Goal: Transaction & Acquisition: Purchase product/service

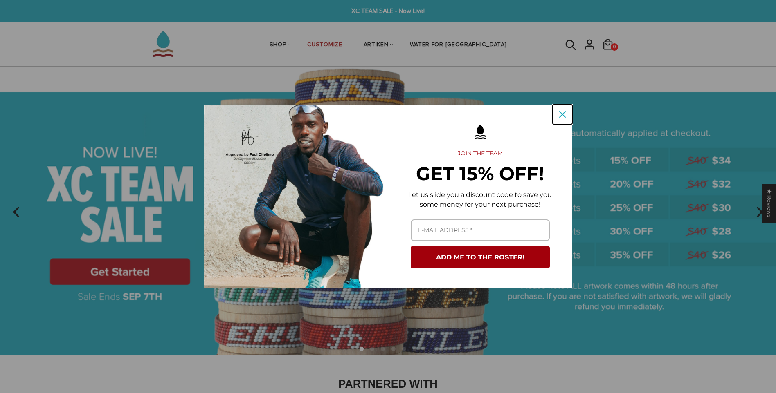
click at [563, 111] on icon "close icon" at bounding box center [562, 114] width 7 height 7
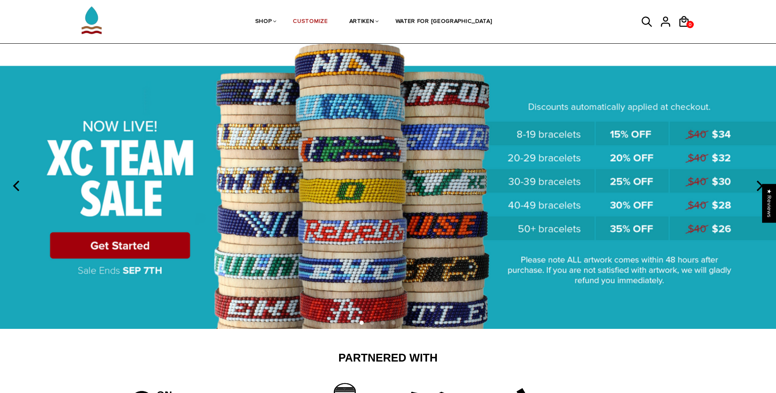
scroll to position [41, 0]
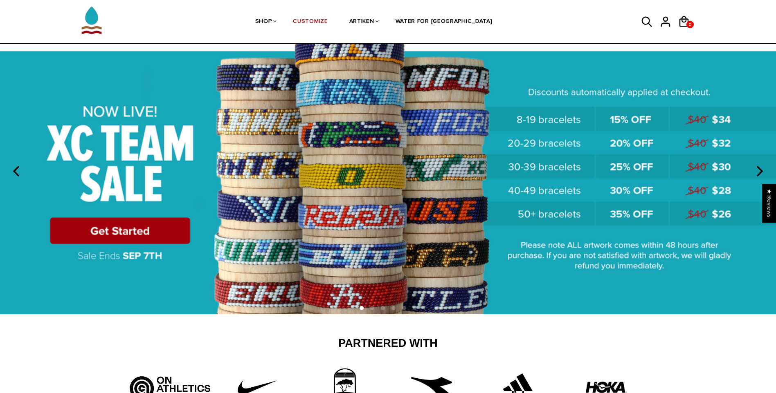
click at [171, 229] on img at bounding box center [388, 170] width 776 height 288
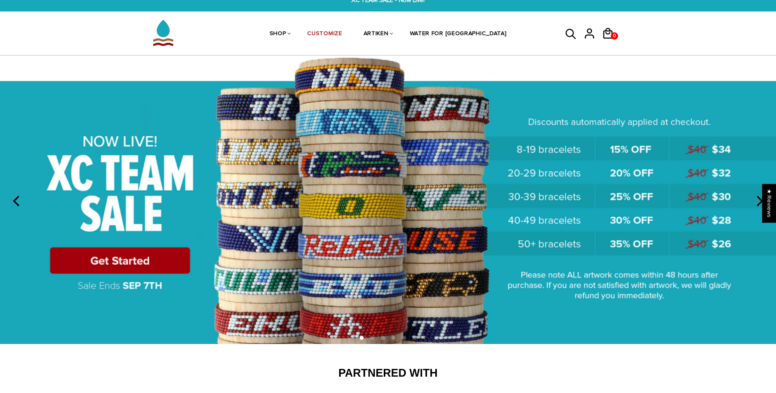
scroll to position [0, 0]
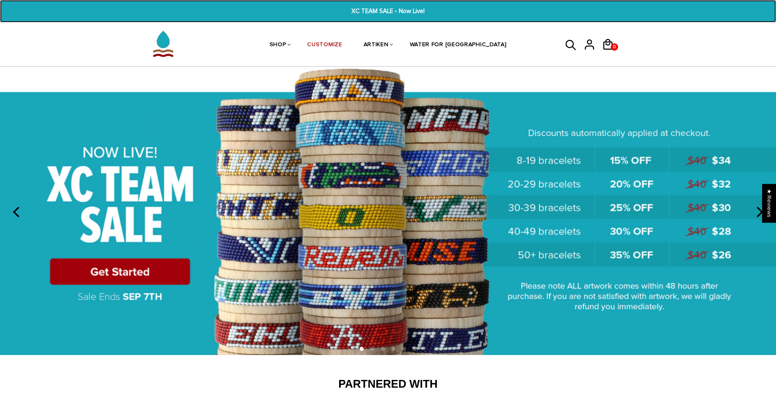
click at [402, 9] on span "XC TEAM SALE - Now Live!" at bounding box center [388, 11] width 301 height 9
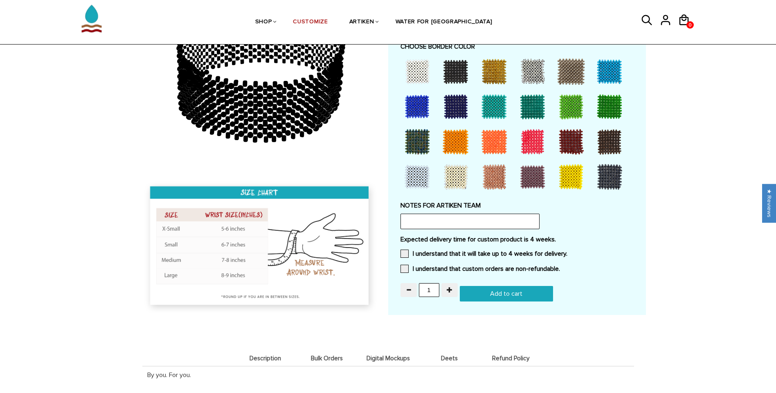
scroll to position [573, 0]
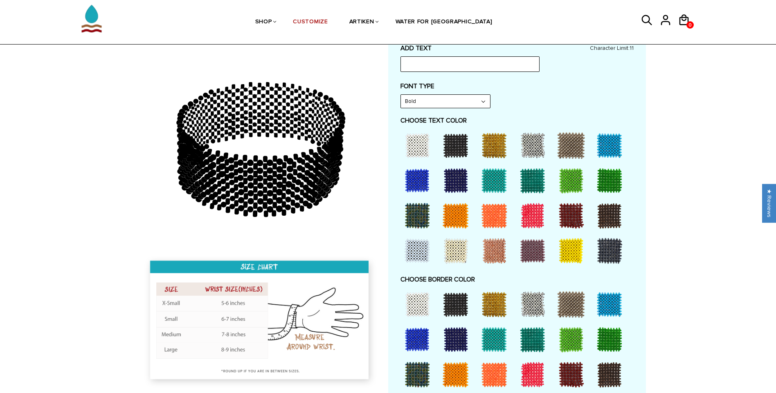
scroll to position [286, 0]
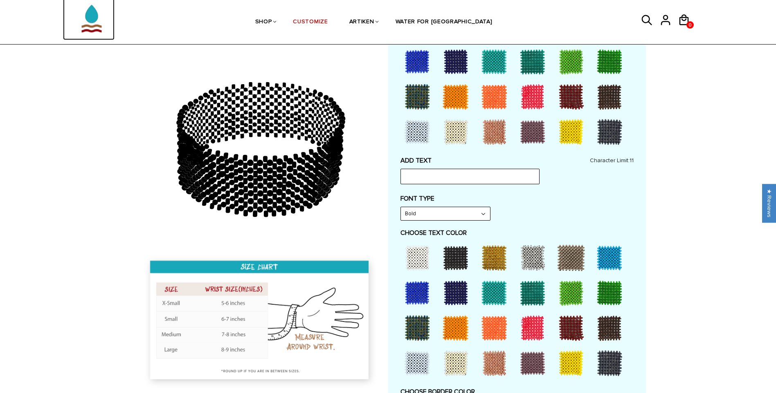
click at [84, 21] on img at bounding box center [91, 15] width 41 height 52
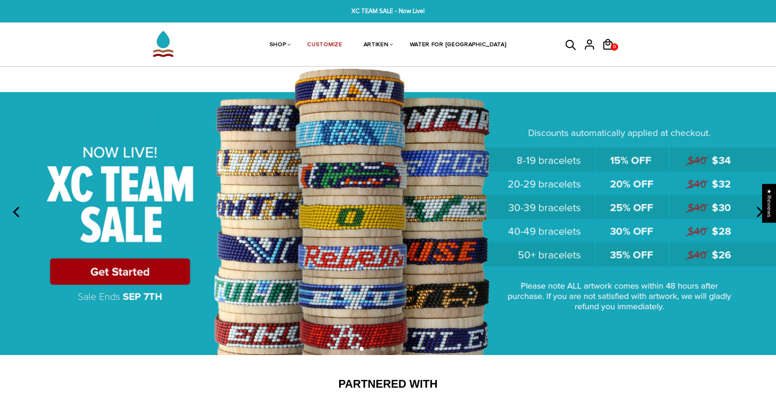
click at [168, 260] on img at bounding box center [388, 211] width 776 height 288
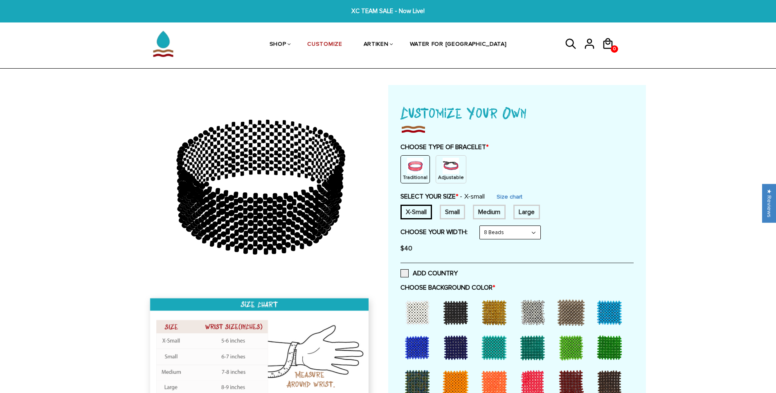
click at [444, 171] on img at bounding box center [450, 166] width 16 height 16
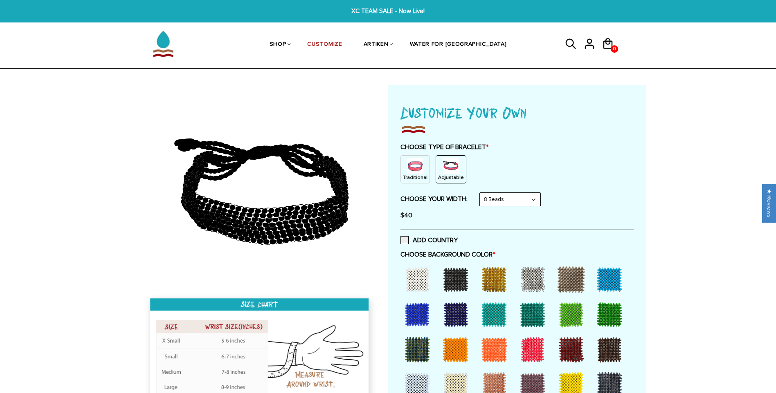
click at [512, 195] on select "8 Beads 6 Beads 10 Beads" at bounding box center [510, 199] width 61 height 13
click at [481, 193] on select "8 Beads 6 Beads 10 Beads" at bounding box center [510, 199] width 61 height 13
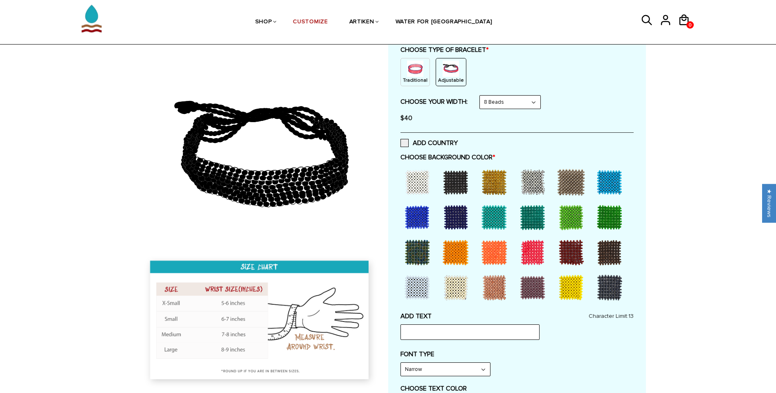
scroll to position [123, 0]
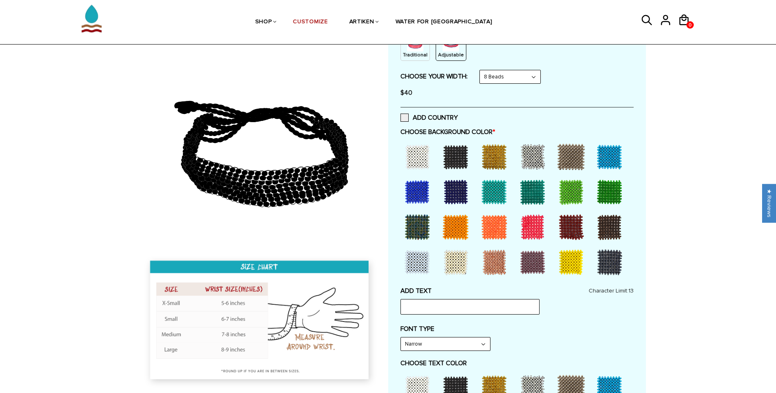
click at [611, 190] on div at bounding box center [609, 192] width 33 height 33
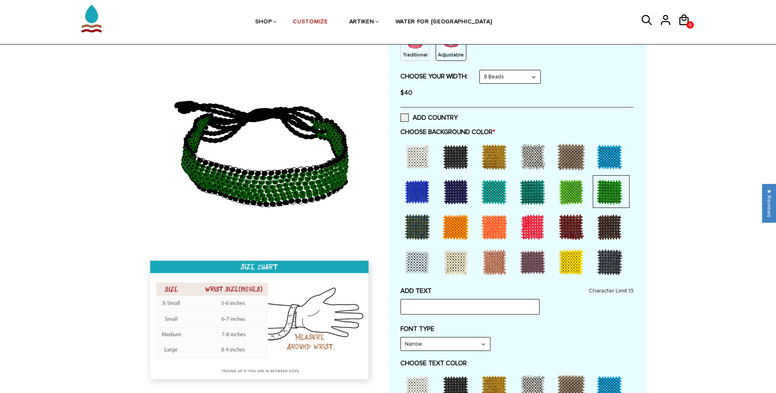
click at [570, 191] on div at bounding box center [571, 192] width 33 height 33
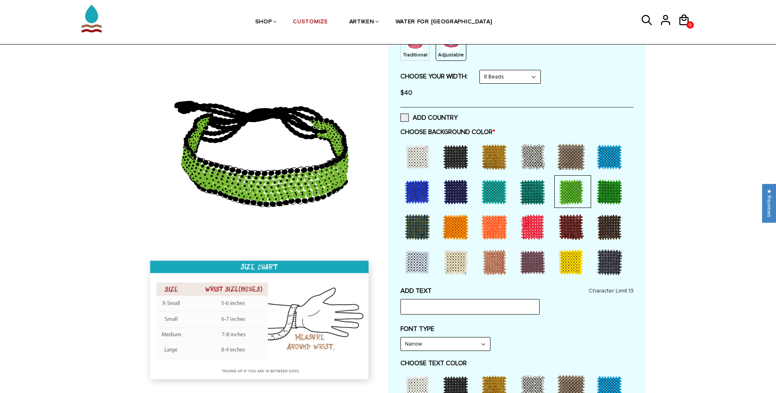
click at [529, 191] on div at bounding box center [532, 192] width 33 height 33
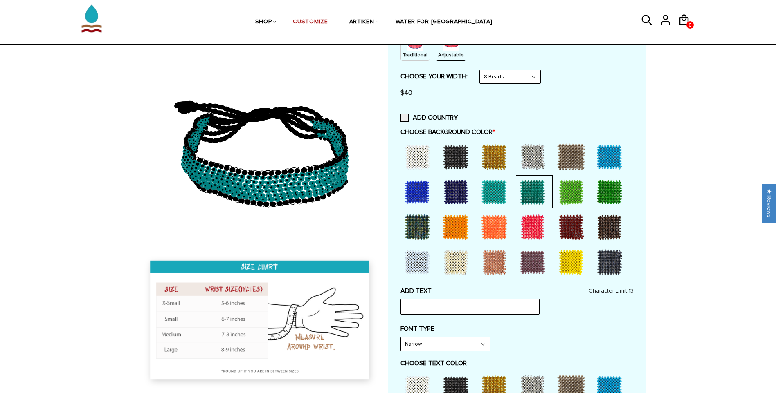
click at [503, 191] on div at bounding box center [494, 192] width 33 height 33
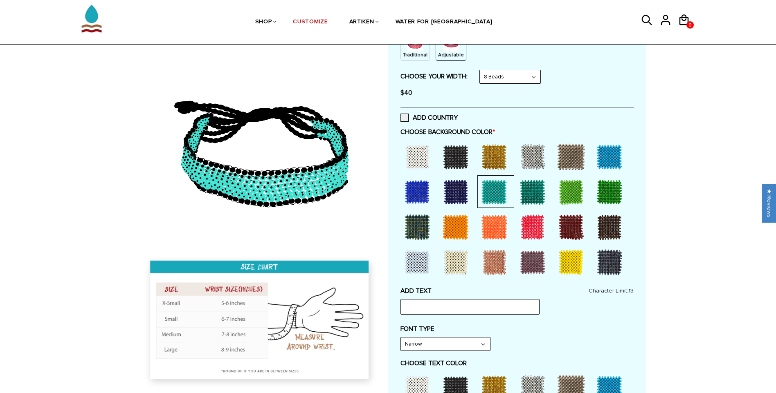
click at [536, 190] on div at bounding box center [532, 192] width 33 height 33
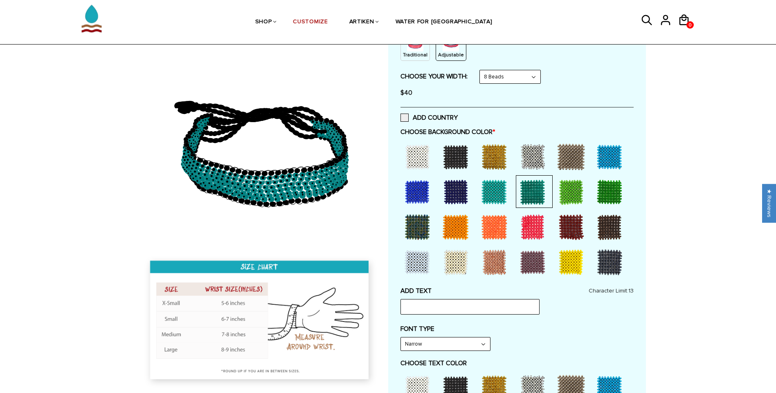
click at [570, 189] on div at bounding box center [571, 192] width 33 height 33
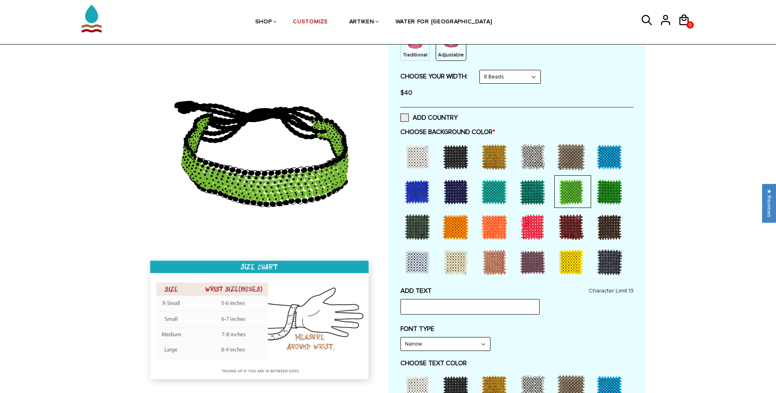
click at [603, 188] on div at bounding box center [609, 192] width 33 height 33
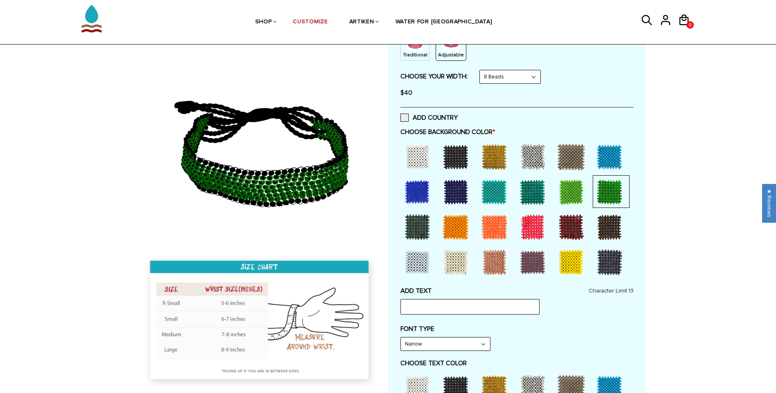
click at [569, 192] on div at bounding box center [571, 192] width 33 height 33
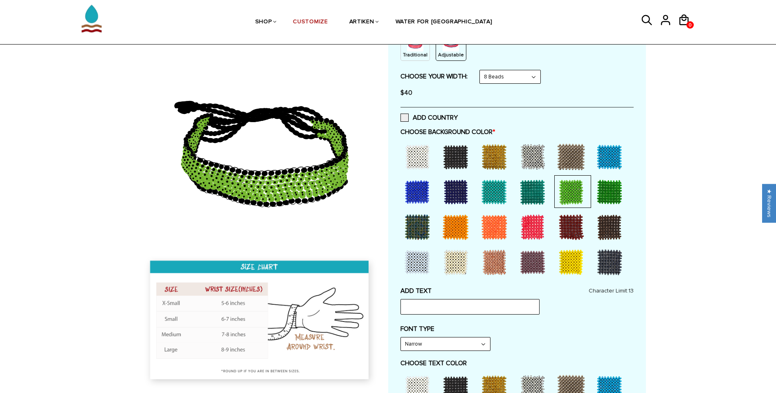
click at [602, 189] on div at bounding box center [609, 192] width 33 height 33
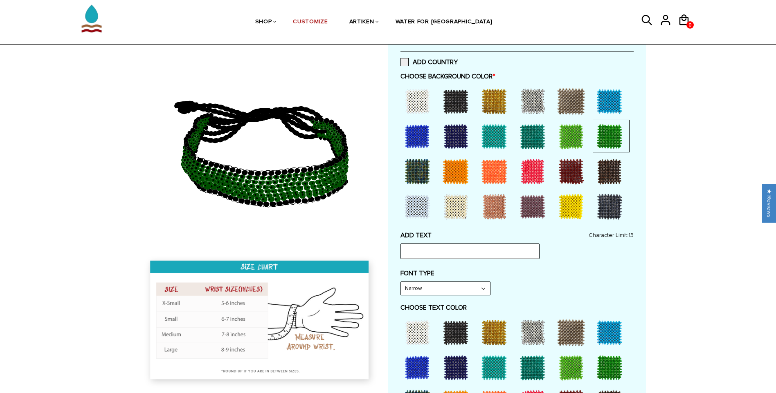
scroll to position [204, 0]
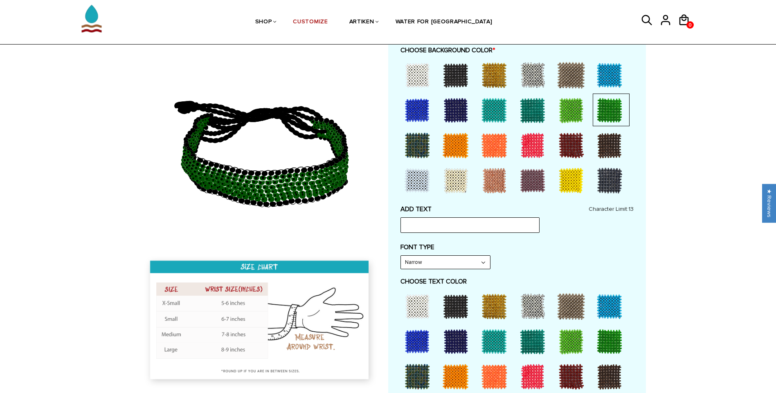
click at [573, 111] on div at bounding box center [571, 110] width 33 height 33
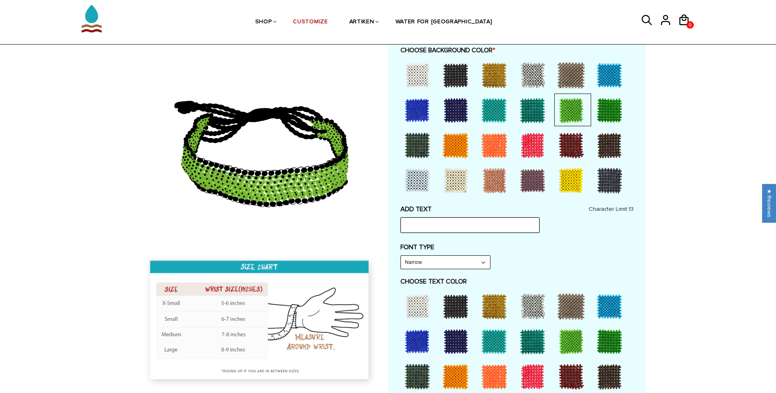
click at [503, 223] on input "text" at bounding box center [469, 226] width 139 height 16
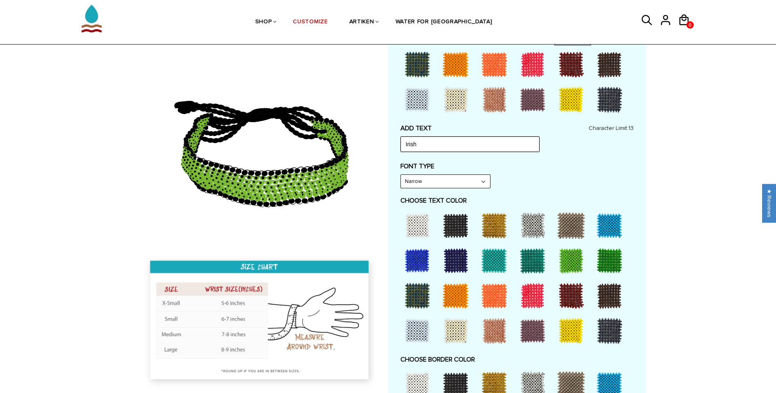
scroll to position [286, 0]
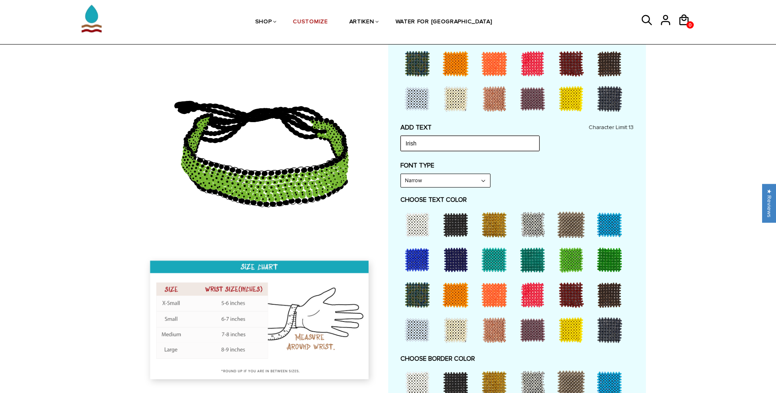
type input "Irish"
click at [457, 180] on select "Narrow Bold" at bounding box center [445, 180] width 89 height 13
click at [401, 174] on select "Narrow Bold" at bounding box center [445, 180] width 89 height 13
click at [438, 181] on select "Narrow Bold" at bounding box center [445, 180] width 89 height 13
select select "Narrow"
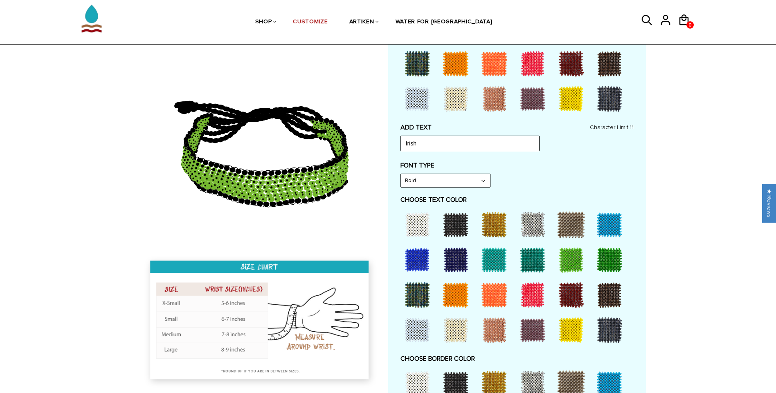
click at [401, 174] on select "Narrow Bold" at bounding box center [445, 180] width 89 height 13
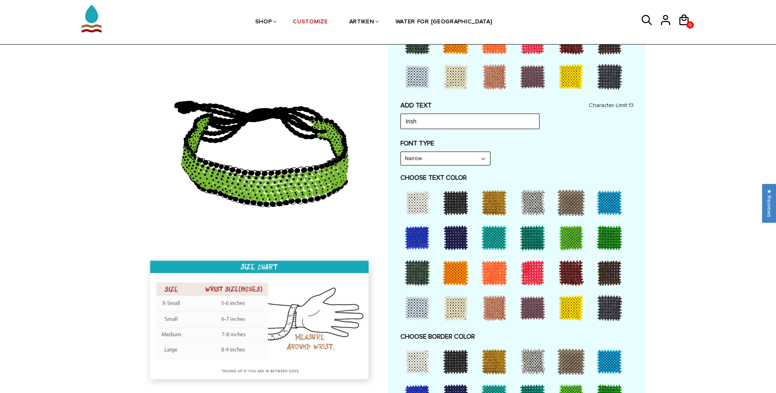
scroll to position [327, 0]
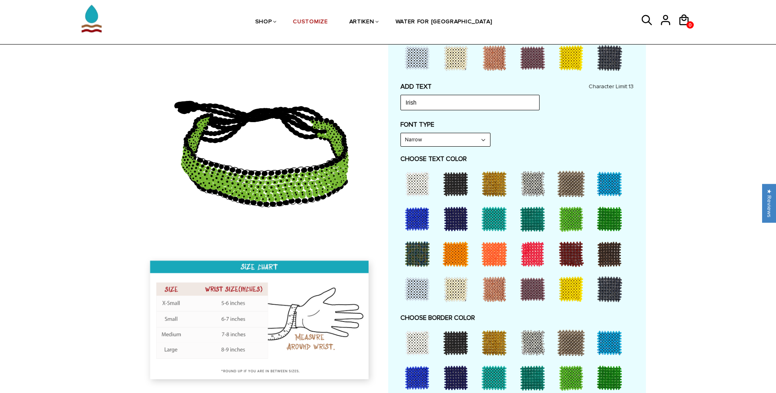
click at [490, 181] on div at bounding box center [494, 184] width 33 height 33
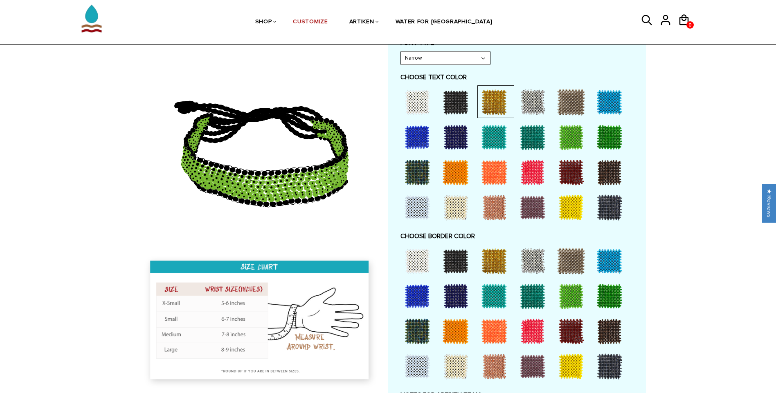
scroll to position [450, 0]
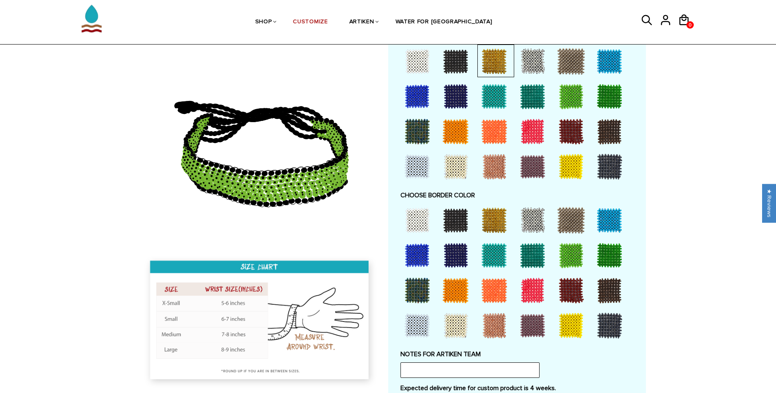
click at [454, 256] on div at bounding box center [455, 255] width 33 height 33
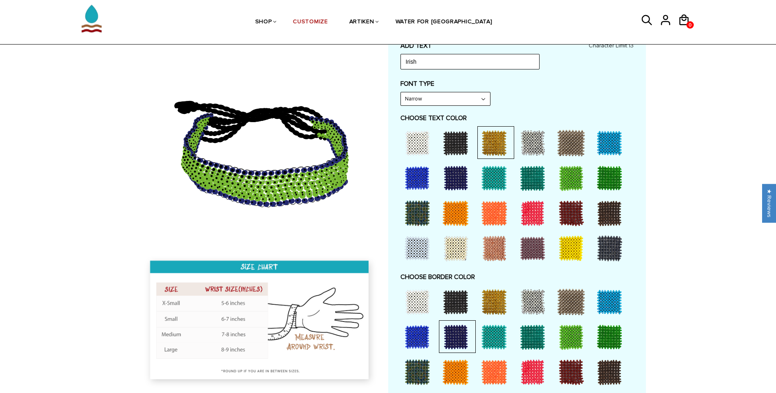
scroll to position [245, 0]
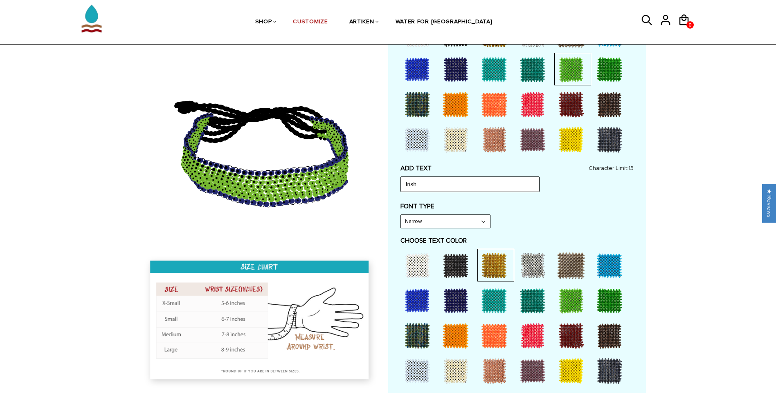
click at [608, 62] on div at bounding box center [609, 69] width 33 height 33
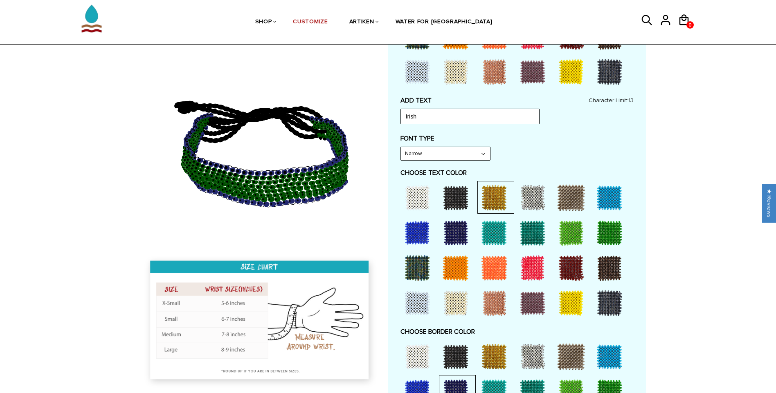
scroll to position [204, 0]
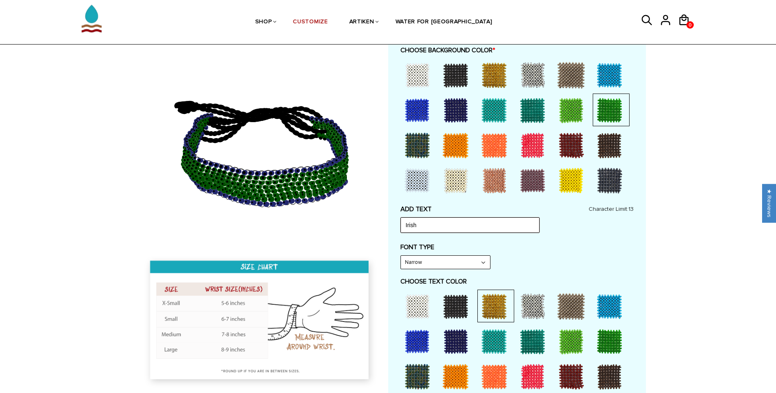
click at [465, 221] on input "Irish" at bounding box center [469, 226] width 139 height 16
drag, startPoint x: 450, startPoint y: 224, endPoint x: 394, endPoint y: 224, distance: 56.0
click at [394, 224] on div "Customize Your Own CHOOSE TYPE OF BRACELET * Traditional Adjustable Traditional…" at bounding box center [517, 295] width 258 height 829
type input "d"
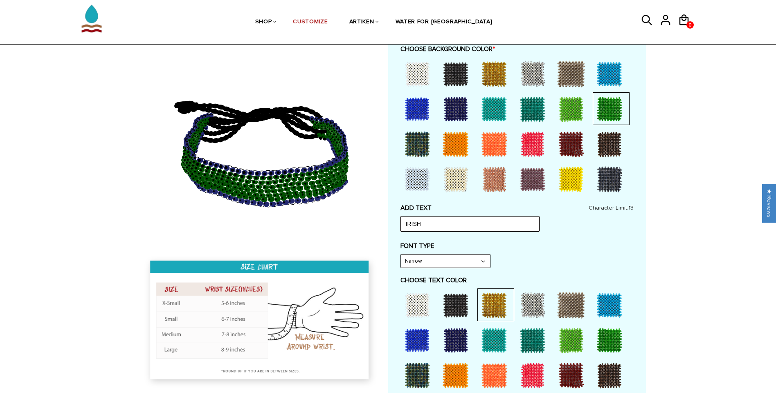
type input "IRISH"
click at [642, 233] on div "Customize Your Own CHOOSE TYPE OF BRACELET * Traditional Adjustable Traditional…" at bounding box center [517, 293] width 258 height 829
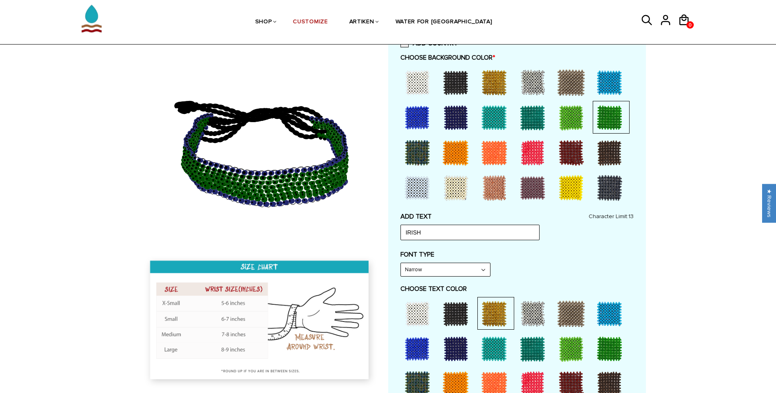
scroll to position [204, 0]
